Goal: Information Seeking & Learning: Find specific fact

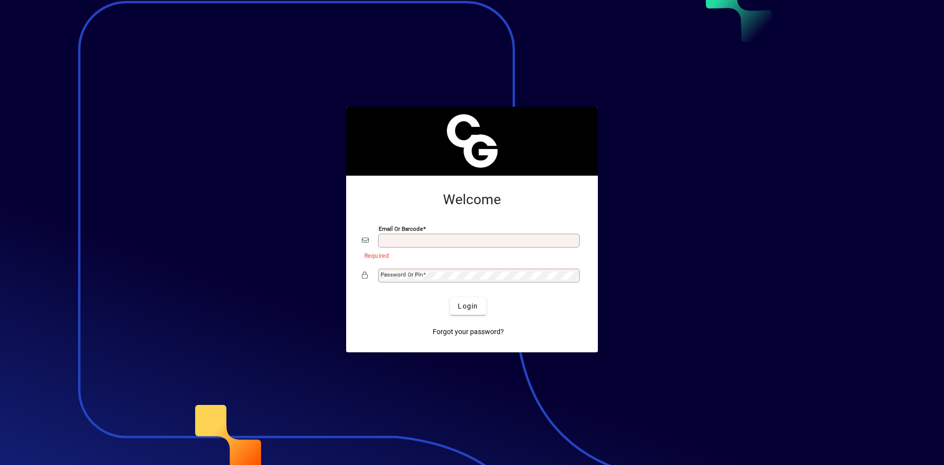
click at [418, 243] on input "Email or Barcode" at bounding box center [480, 241] width 199 height 8
type input "**********"
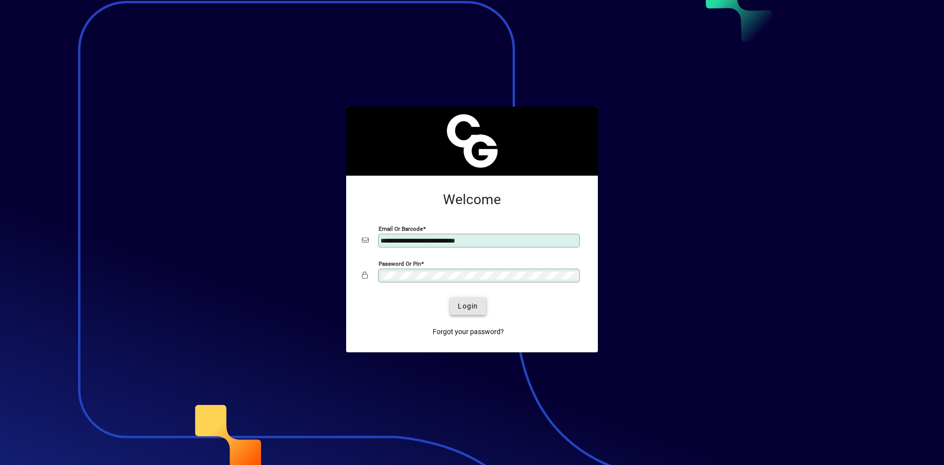
click at [463, 305] on span "Login" at bounding box center [468, 306] width 20 height 10
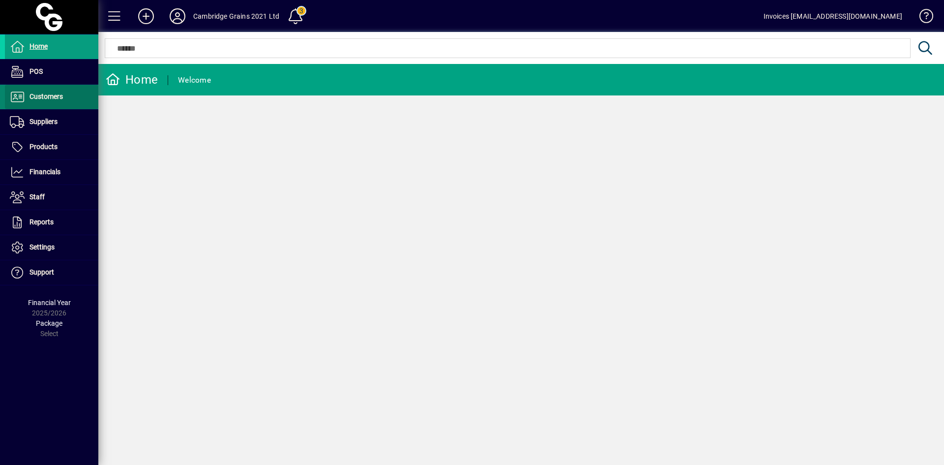
click at [45, 98] on span "Customers" at bounding box center [46, 96] width 33 height 8
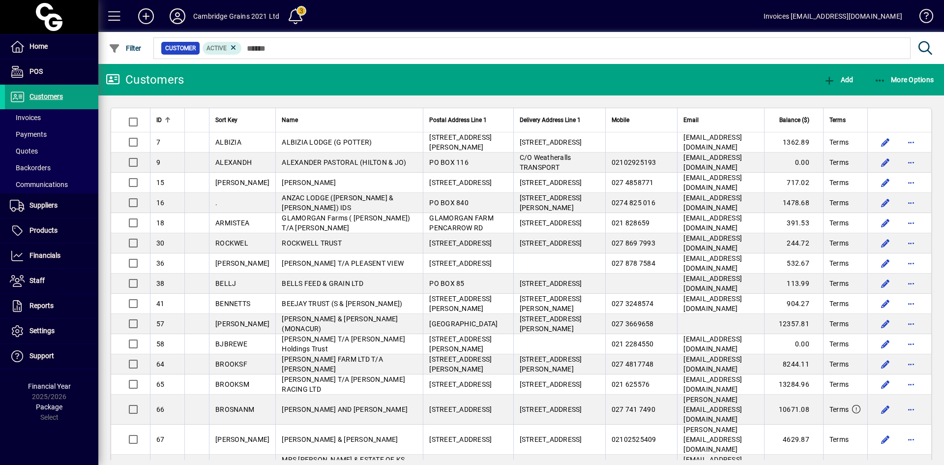
drag, startPoint x: 65, startPoint y: 96, endPoint x: 141, endPoint y: 82, distance: 77.1
click at [65, 96] on span at bounding box center [51, 97] width 93 height 24
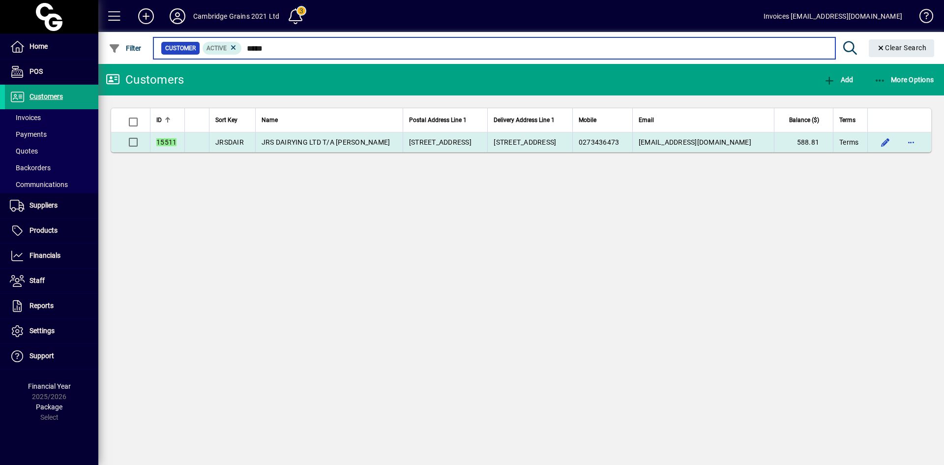
type input "*****"
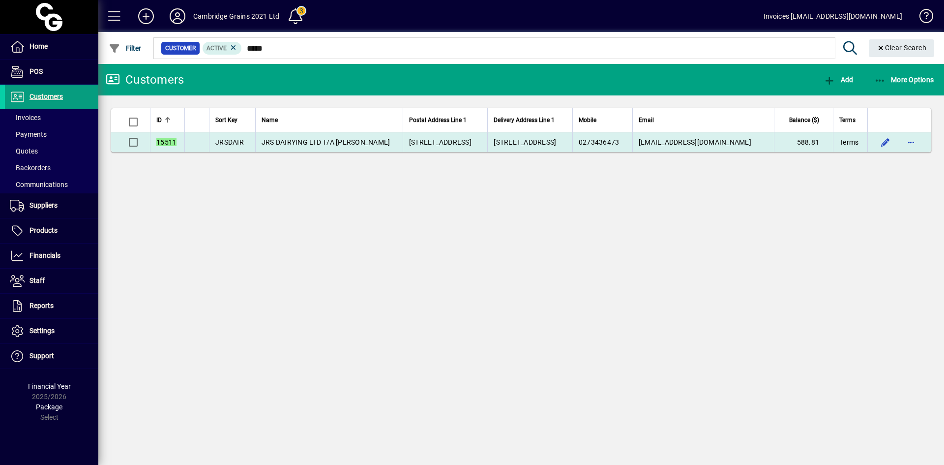
click at [323, 146] on td "JRS DAIRYING LTD T/A Rylee Sheehan" at bounding box center [329, 142] width 148 height 20
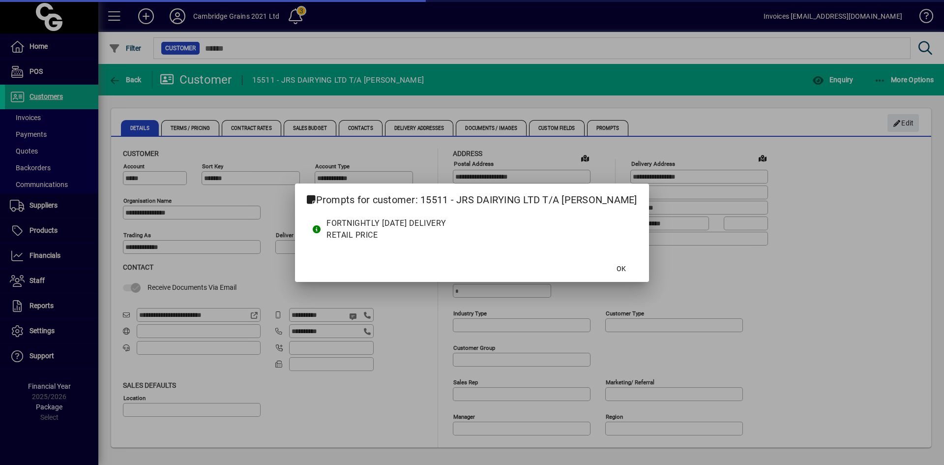
type input "**********"
click at [611, 270] on span at bounding box center [621, 269] width 31 height 24
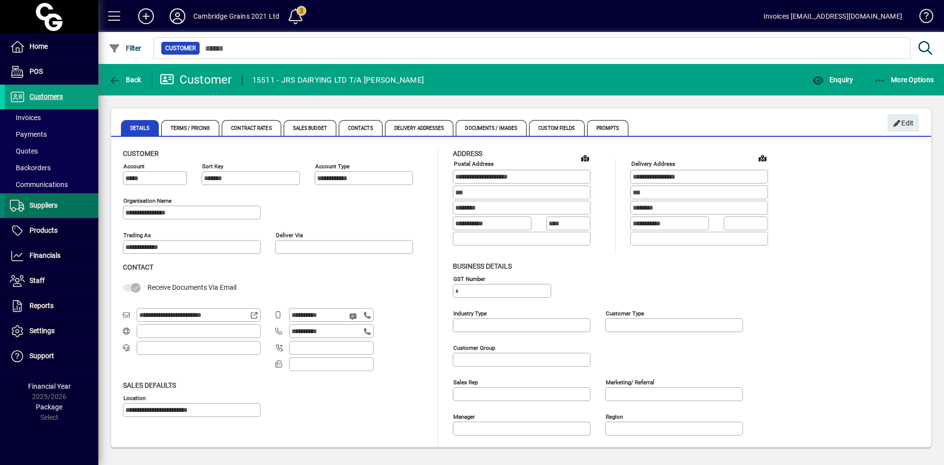
click at [46, 205] on span "Suppliers" at bounding box center [44, 205] width 28 height 8
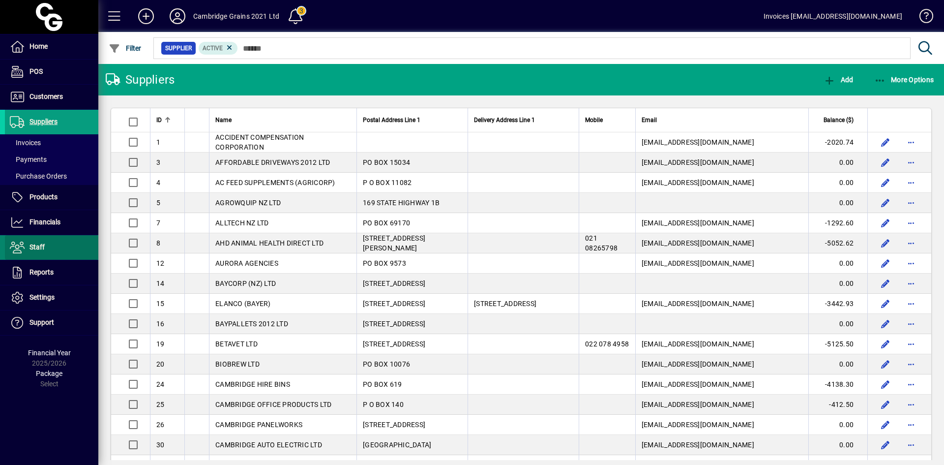
click at [39, 259] on span at bounding box center [51, 247] width 93 height 25
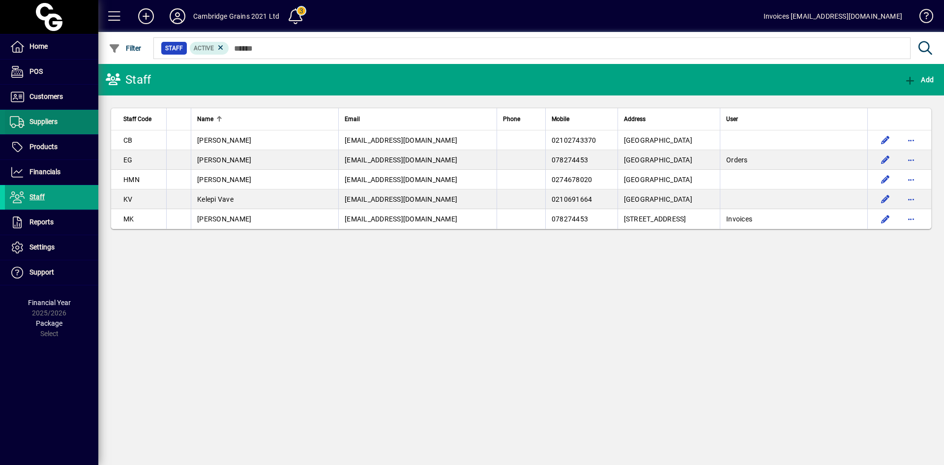
click at [45, 123] on span "Suppliers" at bounding box center [44, 122] width 28 height 8
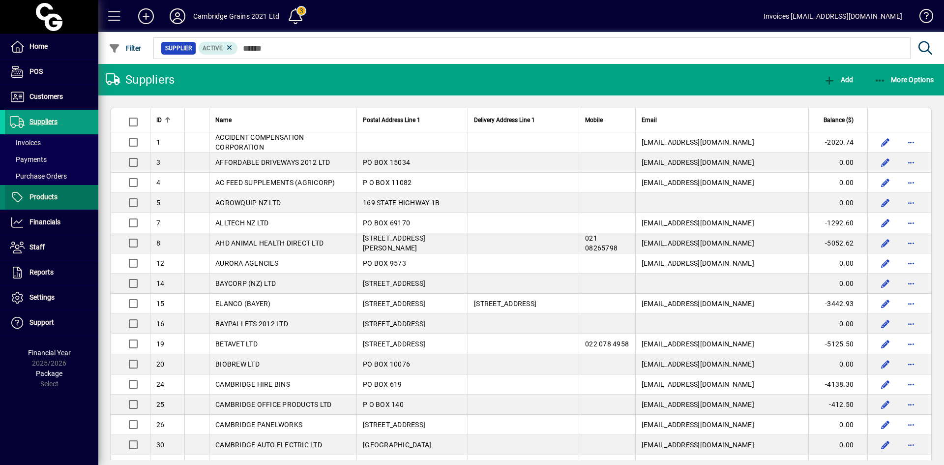
click at [42, 194] on span "Products" at bounding box center [44, 197] width 28 height 8
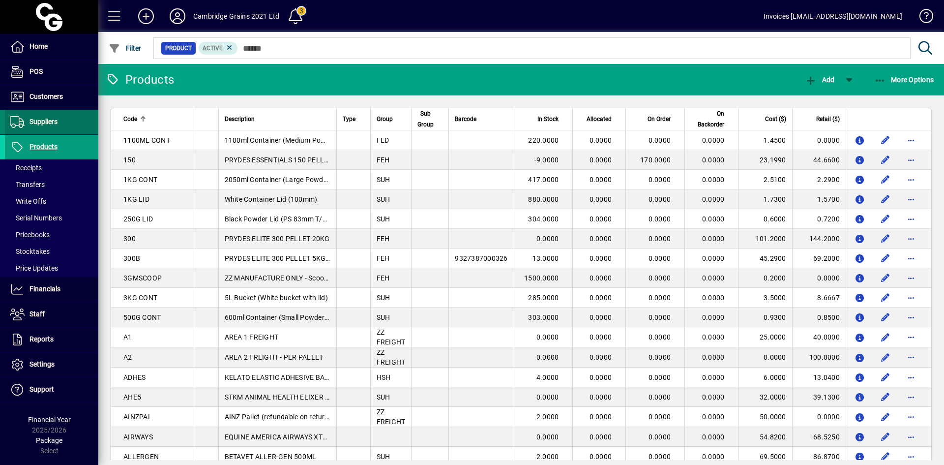
click at [49, 114] on span at bounding box center [51, 122] width 93 height 24
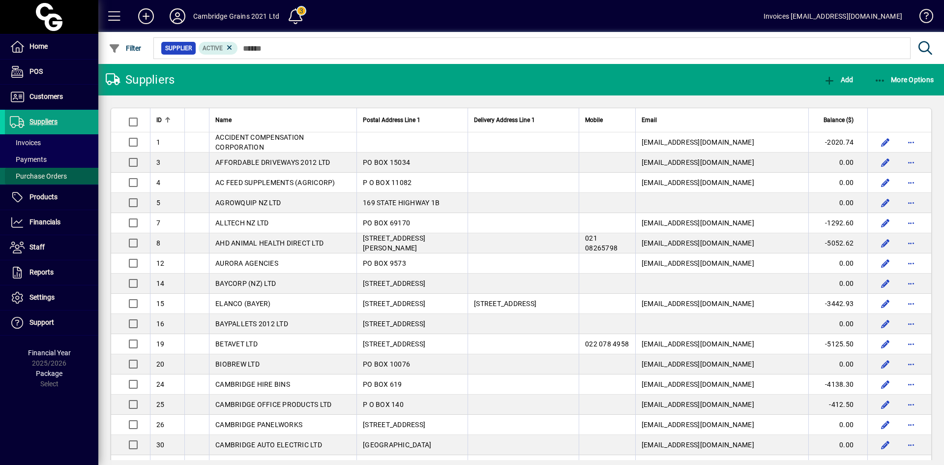
click at [45, 174] on span "Purchase Orders" at bounding box center [38, 176] width 57 height 8
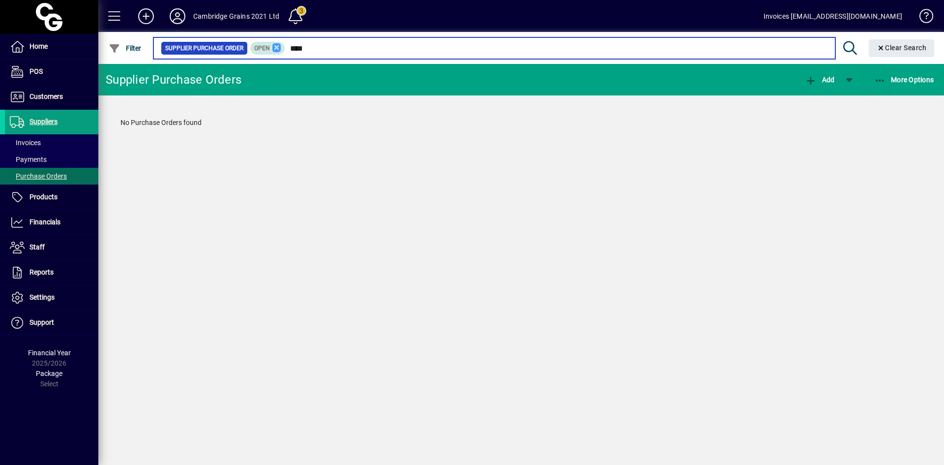
type input "****"
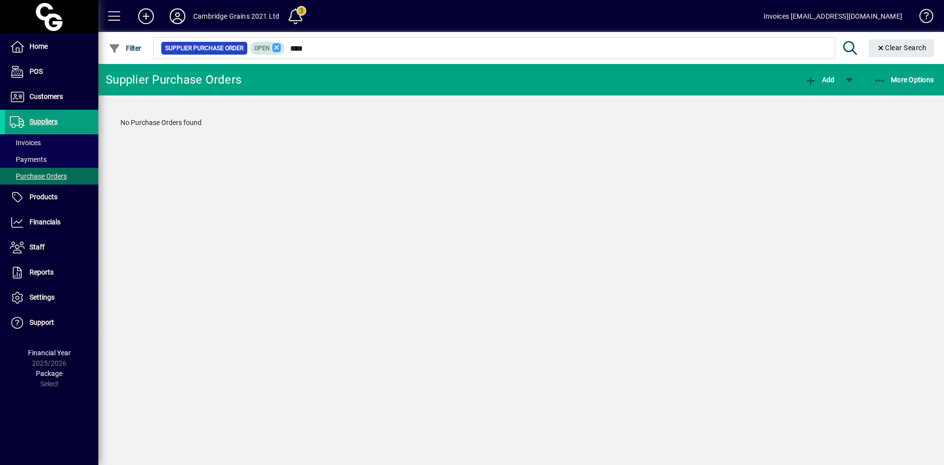
click at [276, 48] on icon at bounding box center [276, 47] width 9 height 9
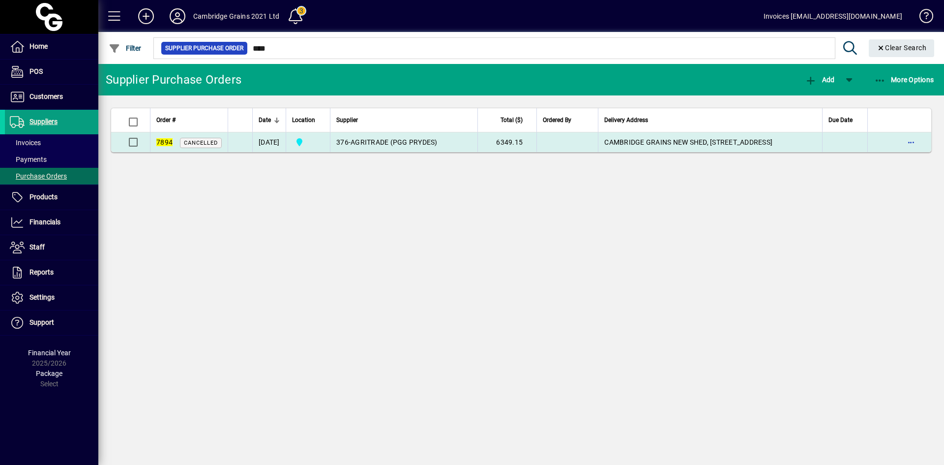
click at [384, 140] on span "AGRITRADE (PGG PRYDES)" at bounding box center [394, 142] width 87 height 8
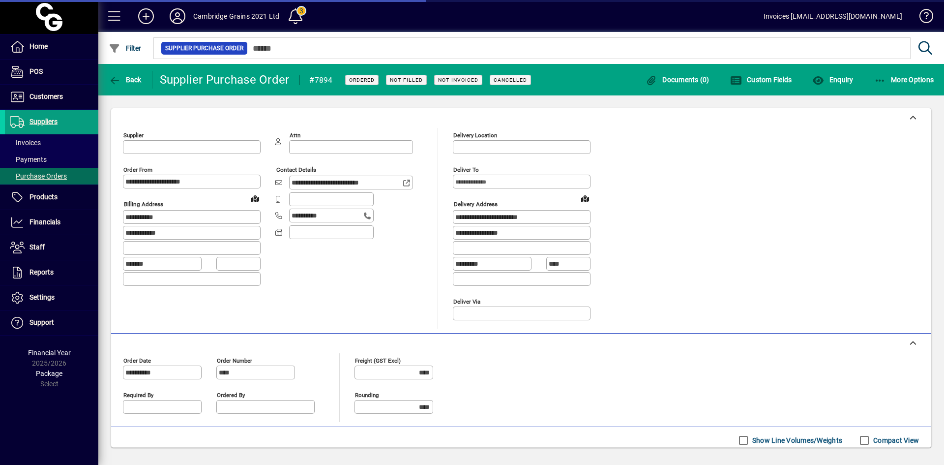
type input "**********"
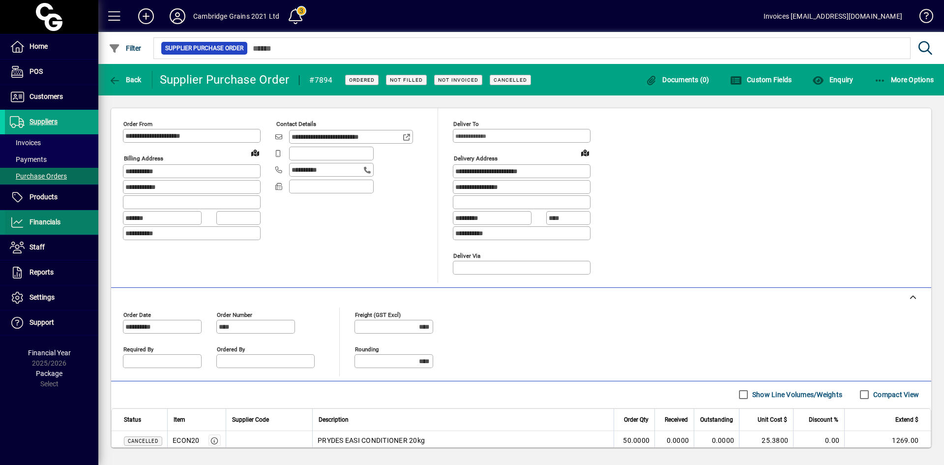
scroll to position [125, 0]
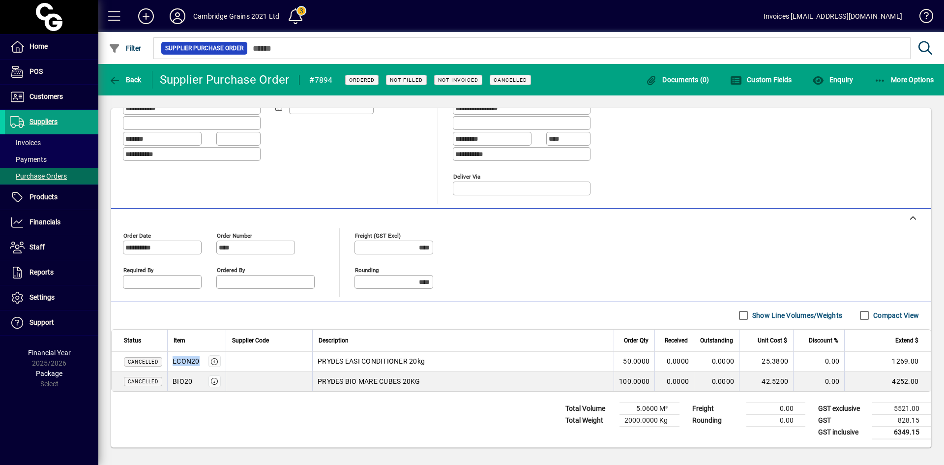
drag, startPoint x: 205, startPoint y: 361, endPoint x: 173, endPoint y: 362, distance: 31.5
click at [173, 362] on div "ECON20" at bounding box center [197, 361] width 48 height 12
copy div "ECON20"
drag, startPoint x: 191, startPoint y: 382, endPoint x: 172, endPoint y: 386, distance: 19.7
click at [172, 386] on td "BIO20" at bounding box center [196, 381] width 59 height 20
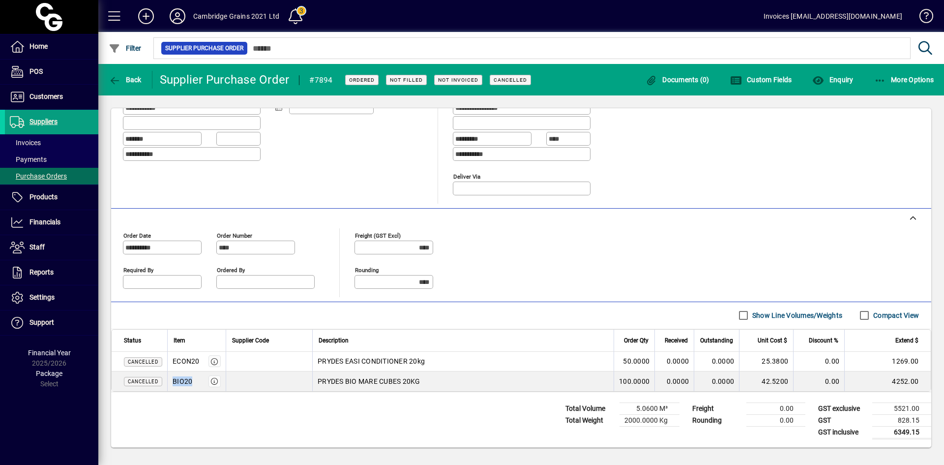
copy div "BIO20"
click at [214, 362] on icon "button" at bounding box center [214, 361] width 9 height 7
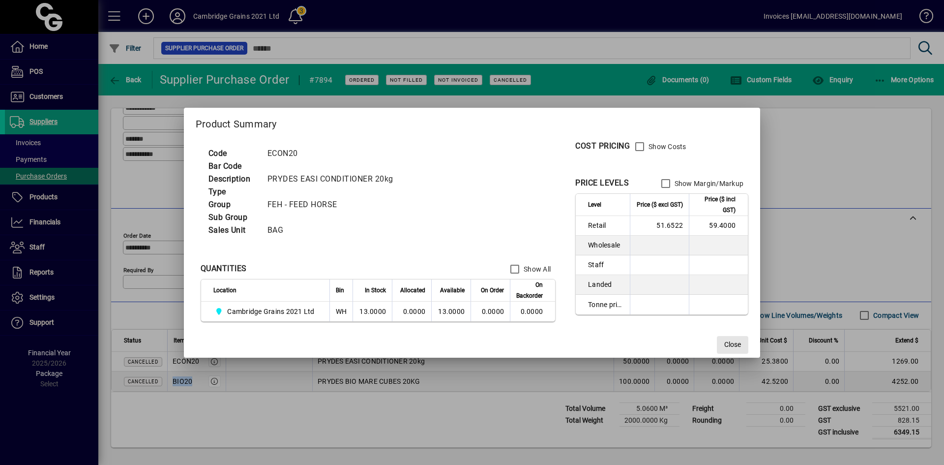
drag, startPoint x: 735, startPoint y: 343, endPoint x: 552, endPoint y: 349, distance: 182.5
click at [725, 342] on span "Close" at bounding box center [732, 344] width 17 height 10
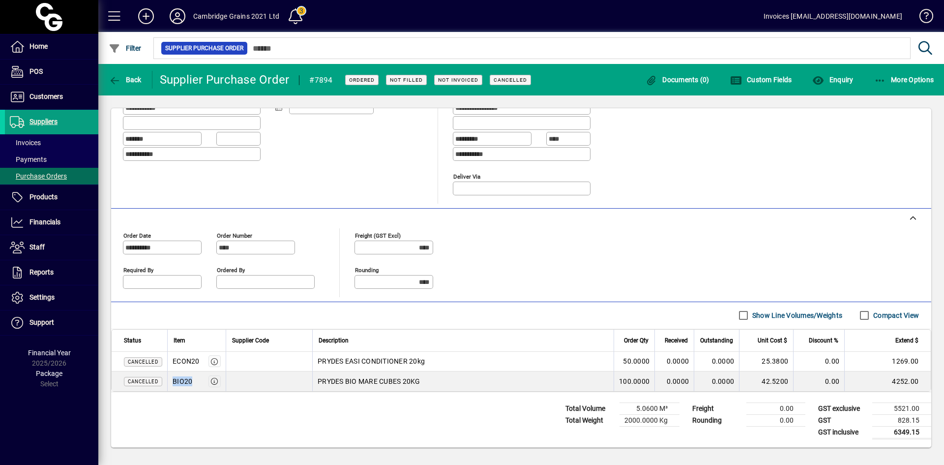
click at [215, 379] on icon "button" at bounding box center [214, 381] width 9 height 7
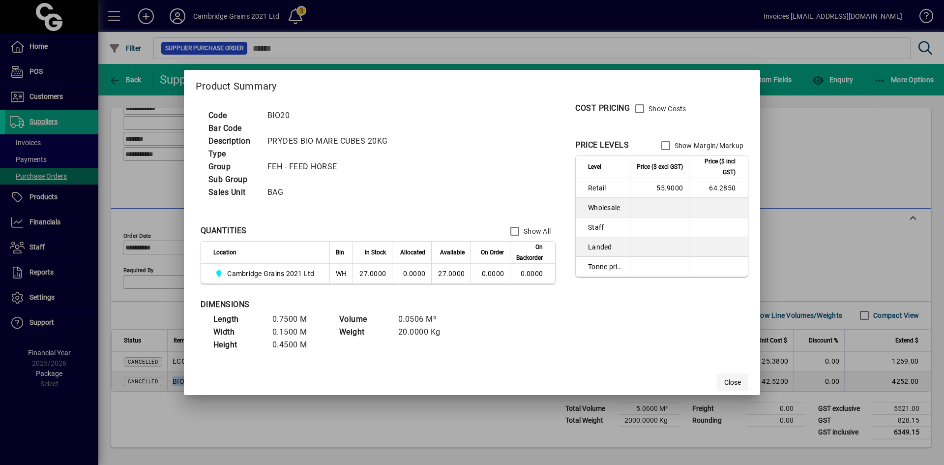
click at [728, 381] on span "Close" at bounding box center [732, 382] width 17 height 10
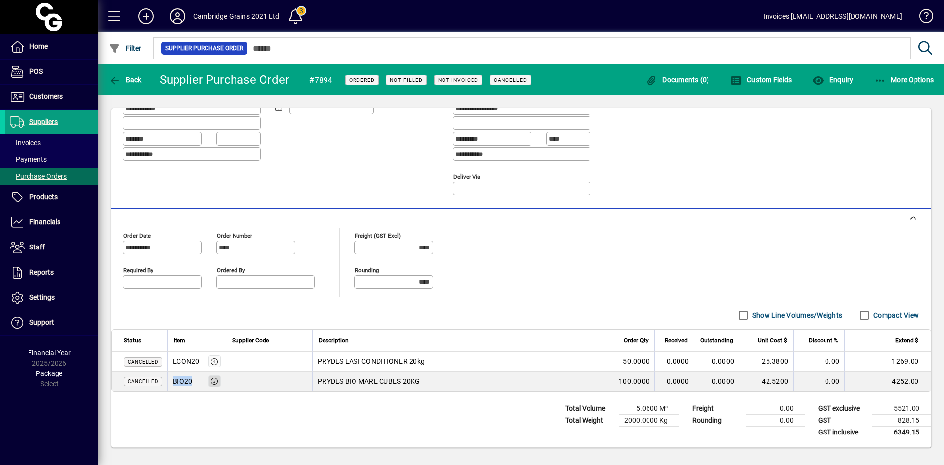
click at [216, 383] on icon "button" at bounding box center [214, 381] width 9 height 7
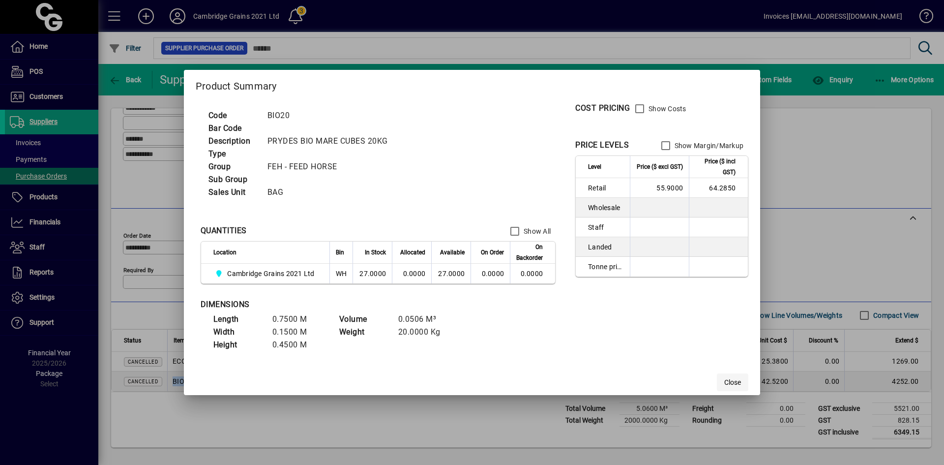
drag, startPoint x: 736, startPoint y: 383, endPoint x: 717, endPoint y: 383, distance: 18.7
click at [736, 383] on span "Close" at bounding box center [732, 382] width 17 height 10
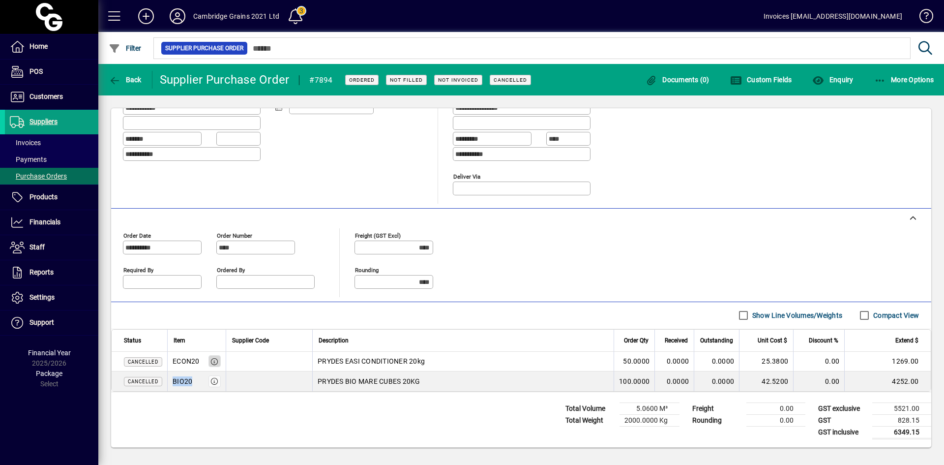
click at [215, 361] on icon "button" at bounding box center [214, 361] width 9 height 7
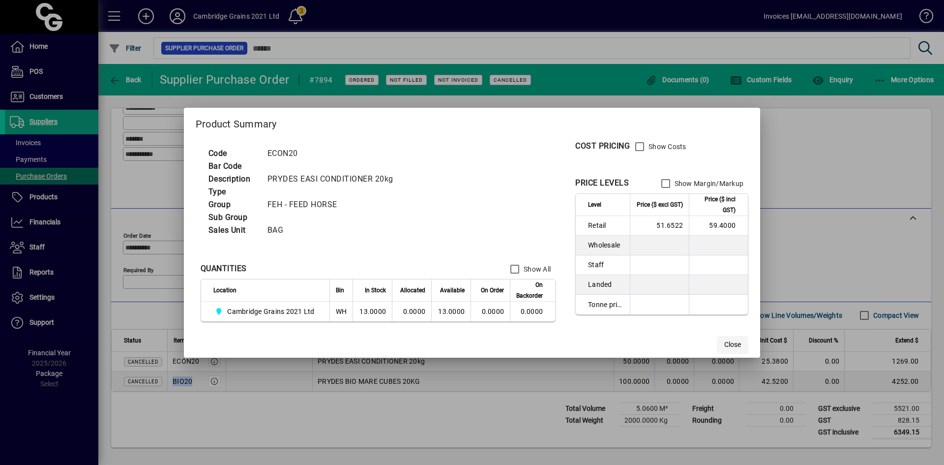
drag, startPoint x: 738, startPoint y: 343, endPoint x: 736, endPoint y: 336, distance: 7.3
click at [738, 343] on span "Close" at bounding box center [732, 344] width 17 height 10
